Goal: Transaction & Acquisition: Purchase product/service

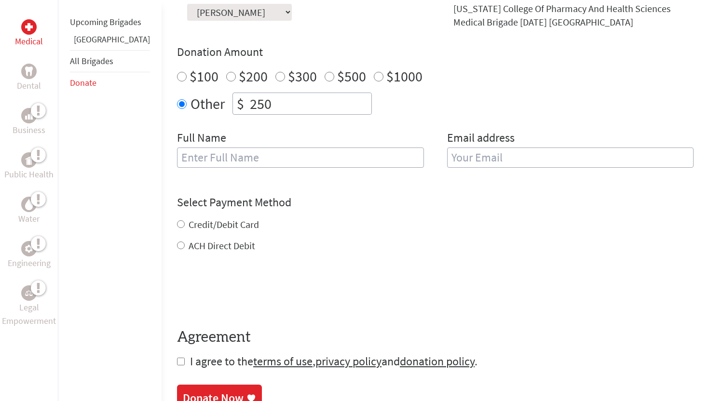
scroll to position [359, 0]
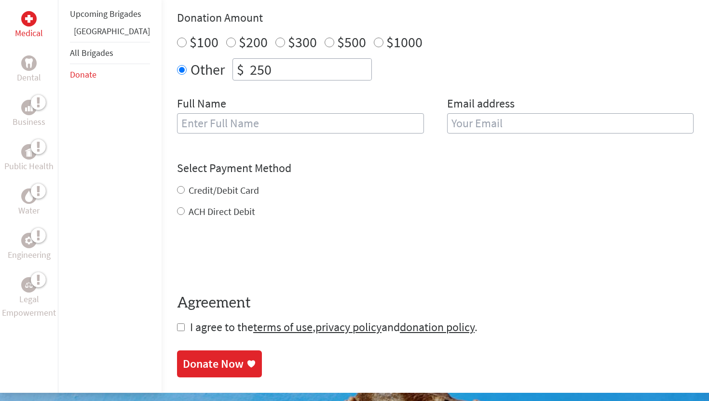
click at [283, 121] on input "text" at bounding box center [300, 123] width 247 height 20
type input "[PERSON_NAME]"
click at [488, 124] on input "email" at bounding box center [570, 123] width 247 height 20
type input "[EMAIL_ADDRESS][DOMAIN_NAME]"
click at [327, 202] on div "Credit/Debit Card ACH Direct Debit" at bounding box center [435, 201] width 517 height 35
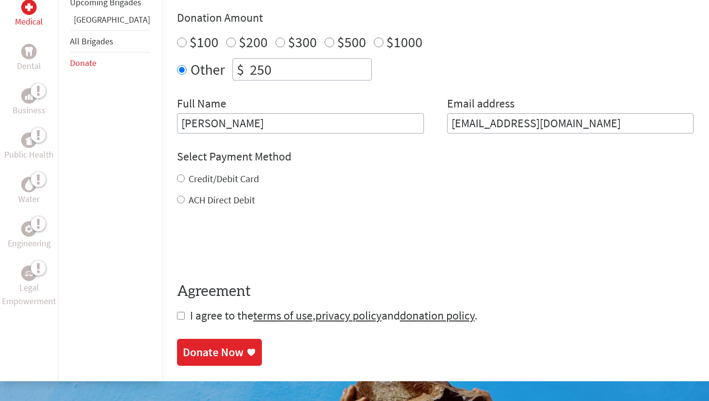
click at [213, 177] on label "Credit/Debit Card" at bounding box center [224, 179] width 70 height 12
click at [185, 177] on input "Credit/Debit Card" at bounding box center [181, 179] width 8 height 8
radio input "true"
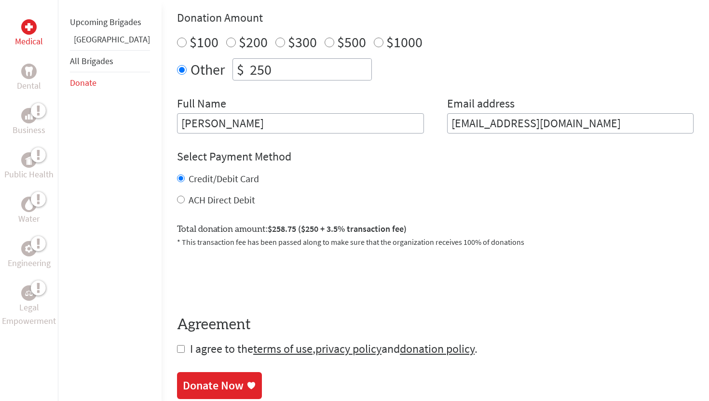
scroll to position [393, 0]
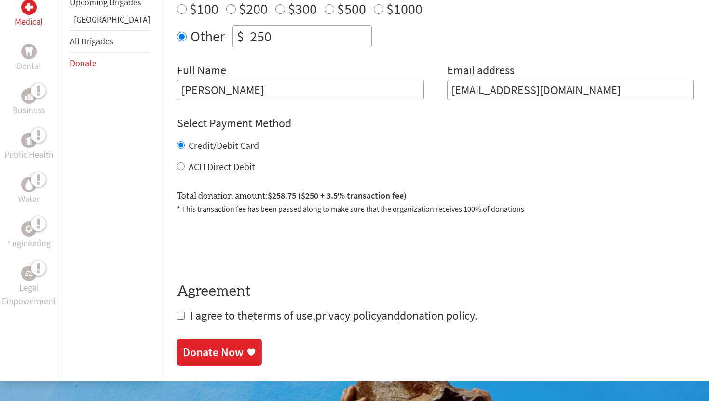
click at [177, 316] on input "checkbox" at bounding box center [181, 316] width 8 height 8
checkbox input "true"
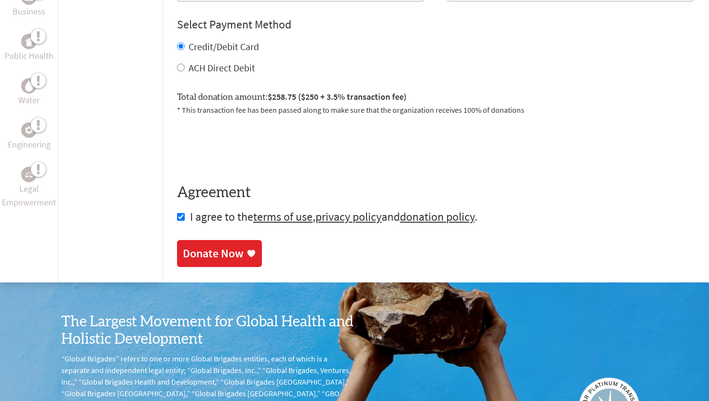
scroll to position [526, 0]
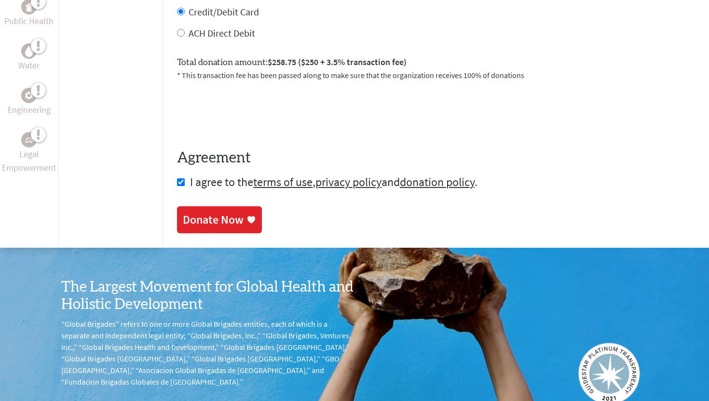
click at [216, 223] on div "Donate Now" at bounding box center [219, 219] width 73 height 15
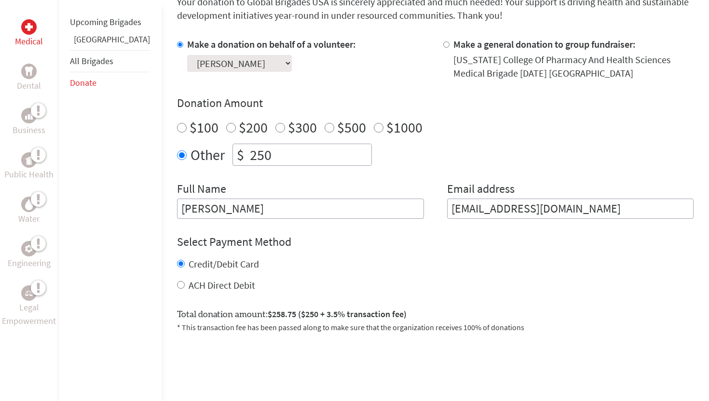
scroll to position [287, 0]
